Goal: Task Accomplishment & Management: Complete application form

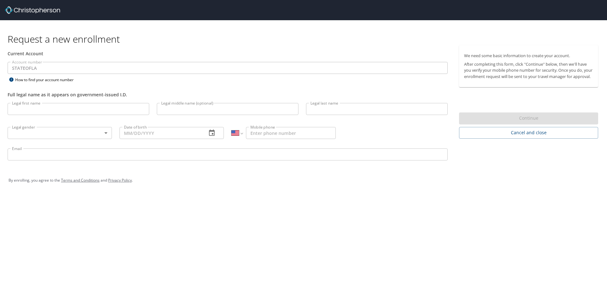
select select "US"
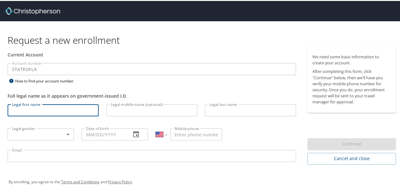
click at [56, 112] on input "Legal first name" at bounding box center [53, 109] width 91 height 12
type input "April"
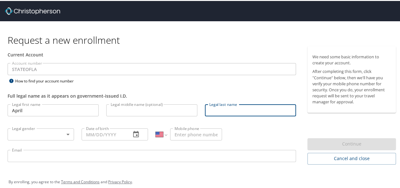
click at [239, 109] on input "Legal last name" at bounding box center [250, 109] width 91 height 12
type input "[PERSON_NAME]"
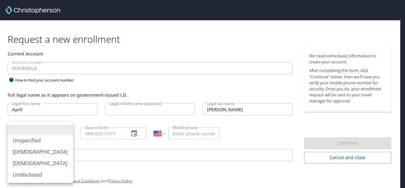
click at [68, 131] on body "Request a new enrollment Current Account Account number STATEOFLA Account numbe…" at bounding box center [202, 94] width 405 height 188
click at [50, 160] on li "Female" at bounding box center [40, 162] width 65 height 11
type input "Female"
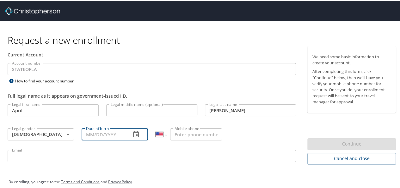
click at [96, 132] on input "Date of birth" at bounding box center [104, 133] width 44 height 12
type input "09/04/1972"
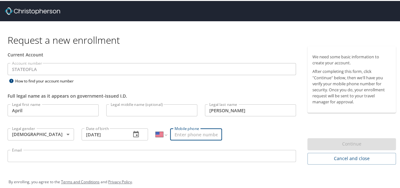
click at [179, 131] on input "Mobile phone" at bounding box center [196, 133] width 52 height 12
type input "(225) 324-5676"
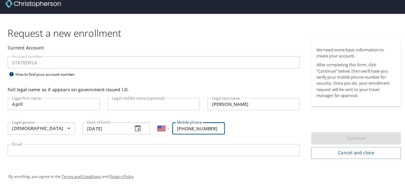
scroll to position [7, 0]
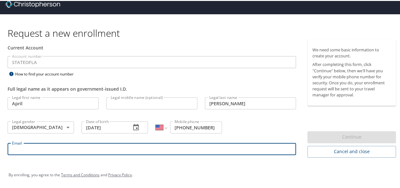
click at [148, 149] on input "Email" at bounding box center [152, 148] width 288 height 12
type input "april.david@la.gov"
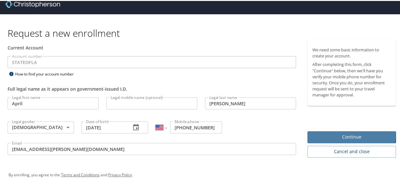
click at [331, 134] on span "Continue" at bounding box center [351, 136] width 78 height 8
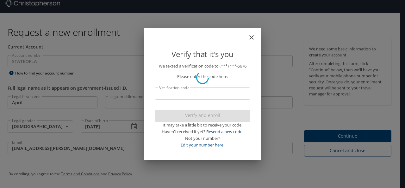
click at [199, 89] on div at bounding box center [202, 77] width 405 height 206
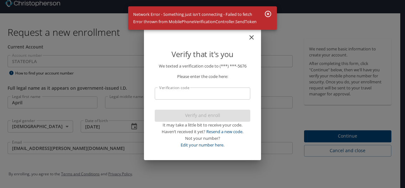
click at [186, 97] on input "Verification code" at bounding box center [203, 93] width 96 height 12
click at [268, 12] on icon "button" at bounding box center [268, 14] width 8 height 8
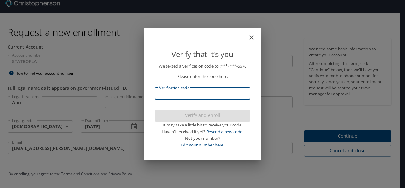
click at [171, 93] on input "Verification code" at bounding box center [203, 93] width 96 height 12
click at [216, 132] on link "Resend a new code." at bounding box center [224, 131] width 37 height 6
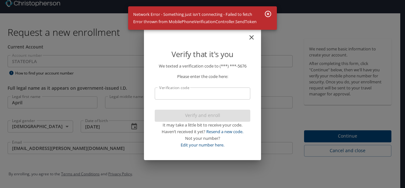
click at [268, 12] on icon "button" at bounding box center [268, 14] width 8 height 8
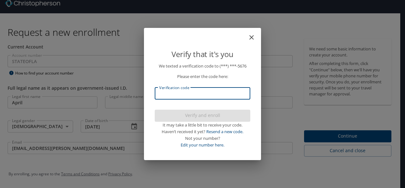
click at [167, 90] on input "Verification code" at bounding box center [203, 93] width 96 height 12
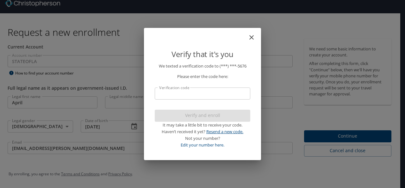
click at [224, 130] on link "Resend a new code." at bounding box center [224, 131] width 37 height 6
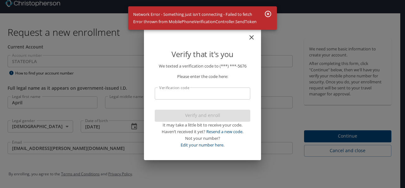
click at [268, 14] on icon "button" at bounding box center [268, 14] width 6 height 6
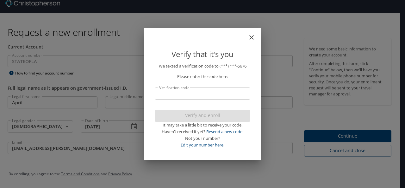
click at [192, 143] on link "Edit your number here." at bounding box center [203, 145] width 44 height 6
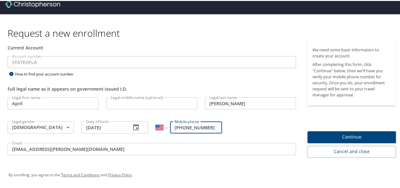
click at [312, 135] on span "Continue" at bounding box center [351, 136] width 78 height 8
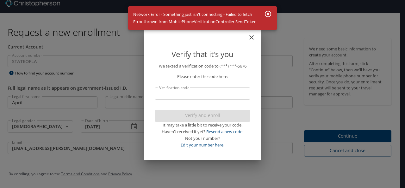
click at [269, 13] on icon "button" at bounding box center [268, 14] width 8 height 8
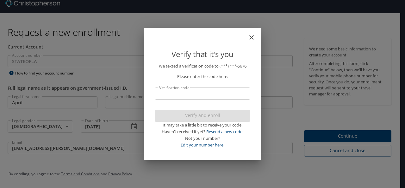
click at [269, 13] on div "Verify that it's you We texted a verification code to (***) ***- 5676 Please en…" at bounding box center [202, 94] width 405 height 188
drag, startPoint x: 269, startPoint y: 13, endPoint x: 269, endPoint y: 41, distance: 28.2
click at [269, 41] on div "Verify that it's you We texted a verification code to (***) ***- 5676 Please en…" at bounding box center [202, 94] width 405 height 188
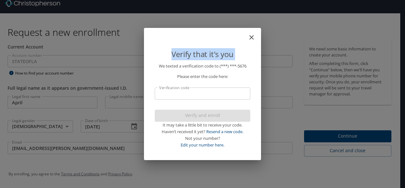
click at [269, 41] on div "Verify that it's you We texted a verification code to (***) ***- 5676 Please en…" at bounding box center [202, 94] width 405 height 188
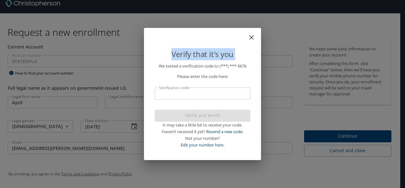
click at [269, 41] on div "Verify that it's you We texted a verification code to (***) ***- 5676 Please en…" at bounding box center [202, 94] width 405 height 188
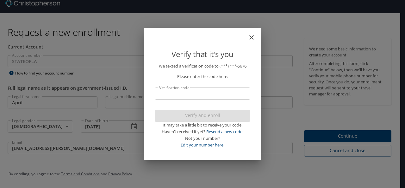
click at [269, 41] on div "Verify that it's you We texted a verification code to (***) ***- 5676 Please en…" at bounding box center [202, 94] width 405 height 188
drag, startPoint x: 269, startPoint y: 41, endPoint x: 188, endPoint y: 95, distance: 96.8
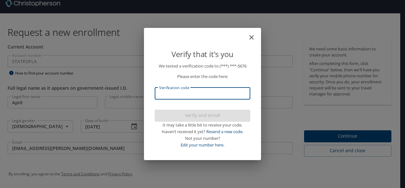
click at [188, 95] on input "Verification code" at bounding box center [203, 93] width 96 height 12
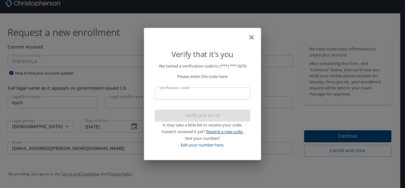
click at [230, 132] on link "Resend a new code." at bounding box center [224, 131] width 37 height 6
drag, startPoint x: 230, startPoint y: 132, endPoint x: 278, endPoint y: 146, distance: 50.0
click at [278, 146] on div "Verify that it's you We texted a verification code to (***) ***- 5676 Please en…" at bounding box center [202, 94] width 405 height 188
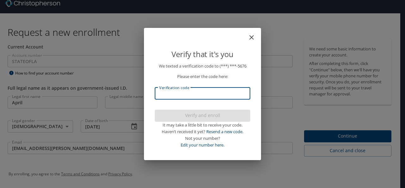
click at [183, 90] on input "Verification code" at bounding box center [203, 93] width 96 height 12
type input "491077"
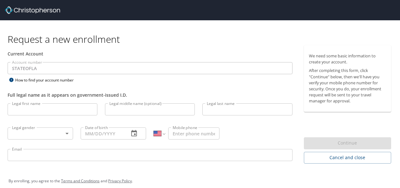
select select "US"
